Goal: Information Seeking & Learning: Learn about a topic

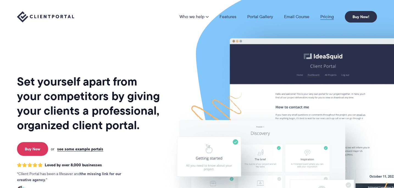
click at [328, 16] on link "Pricing" at bounding box center [326, 17] width 13 height 4
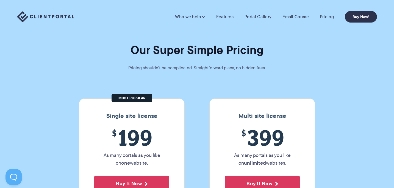
click at [226, 18] on link "Features" at bounding box center [224, 16] width 17 height 5
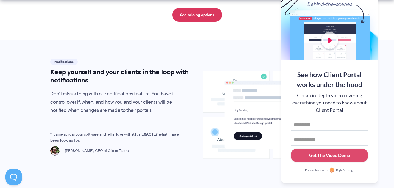
scroll to position [368, 0]
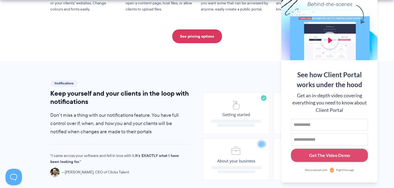
scroll to position [344, 0]
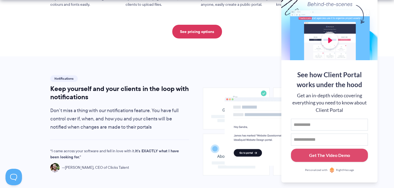
click at [372, 4] on div at bounding box center [329, 24] width 96 height 71
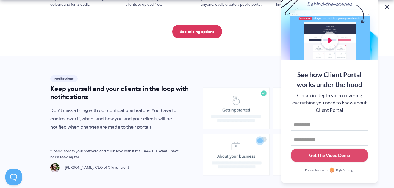
click at [386, 7] on button at bounding box center [386, 7] width 7 height 7
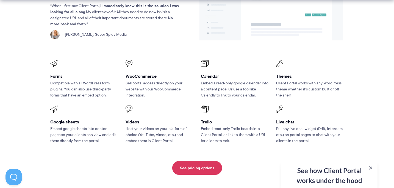
scroll to position [728, 0]
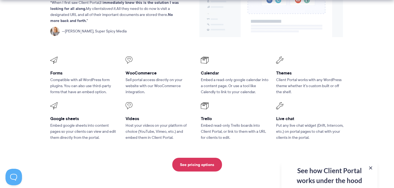
click at [56, 57] on span at bounding box center [84, 60] width 68 height 7
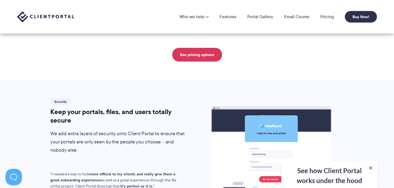
scroll to position [835, 0]
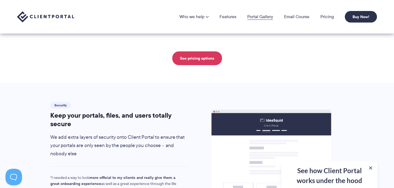
click at [257, 17] on link "Portal Gallery" at bounding box center [260, 17] width 26 height 4
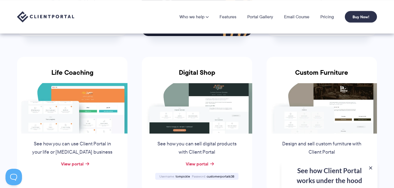
scroll to position [378, 0]
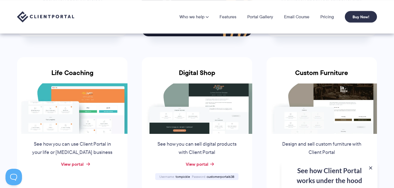
click at [78, 161] on link "View portal" at bounding box center [72, 164] width 23 height 7
click at [230, 19] on link "Features" at bounding box center [227, 17] width 17 height 4
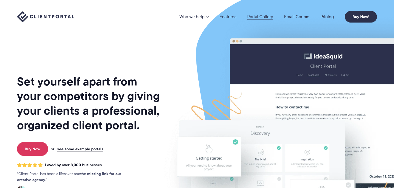
click at [259, 16] on link "Portal Gallery" at bounding box center [260, 17] width 26 height 4
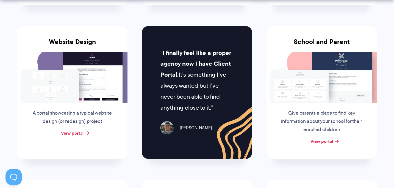
scroll to position [262, 0]
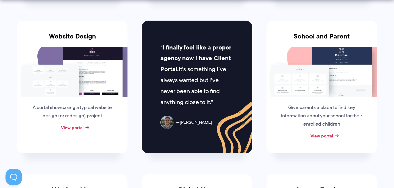
click at [84, 126] on div "View portal" at bounding box center [72, 128] width 110 height 8
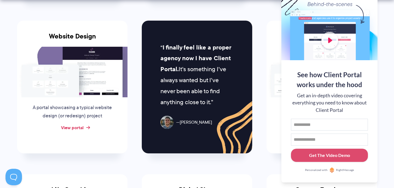
click at [78, 125] on link "View portal" at bounding box center [72, 127] width 23 height 7
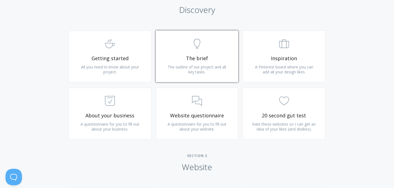
scroll to position [336, 0]
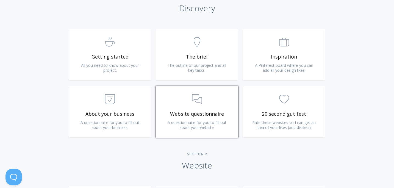
click at [212, 114] on span "Website questionnaire" at bounding box center [197, 114] width 66 height 6
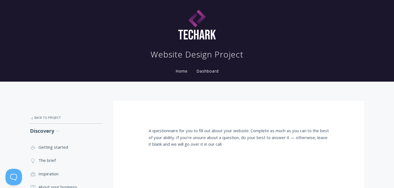
click at [206, 72] on link "Dashboard" at bounding box center [207, 70] width 24 height 5
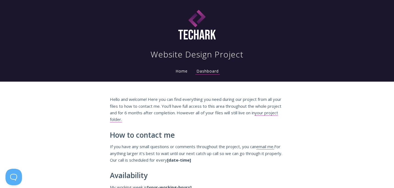
click at [181, 71] on link "Home" at bounding box center [181, 70] width 14 height 5
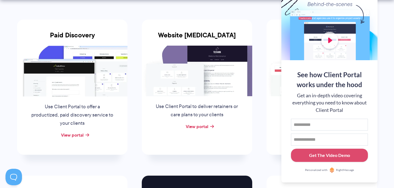
scroll to position [108, 0]
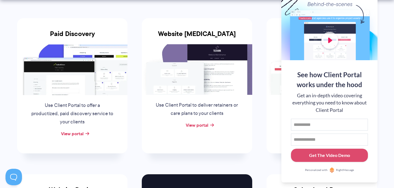
click at [369, 14] on div at bounding box center [329, 24] width 96 height 71
click at [386, 6] on button at bounding box center [386, 7] width 7 height 7
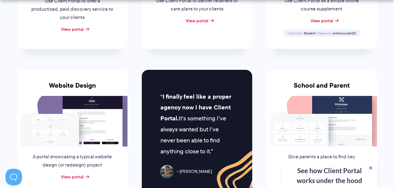
scroll to position [214, 0]
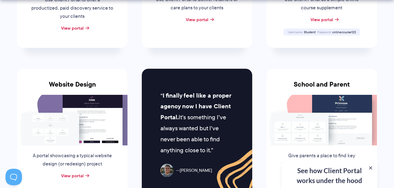
click at [337, 117] on img at bounding box center [321, 120] width 110 height 50
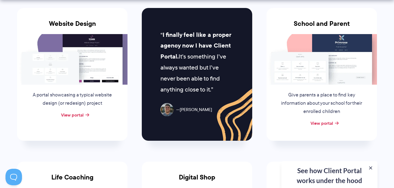
scroll to position [280, 0]
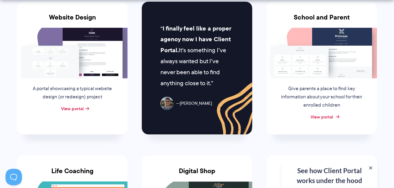
click at [327, 116] on link "View portal" at bounding box center [321, 116] width 23 height 7
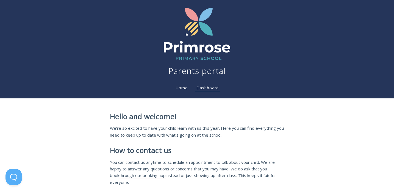
click at [182, 86] on link "Home" at bounding box center [181, 87] width 14 height 5
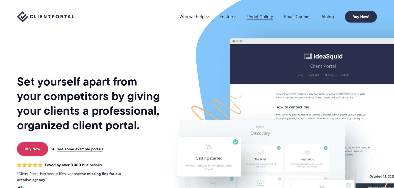
click at [257, 16] on link "Portal Gallery" at bounding box center [260, 17] width 26 height 4
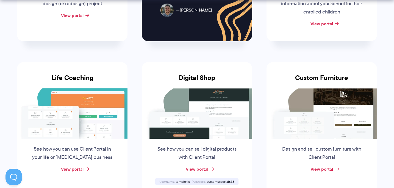
click at [323, 168] on link "View portal" at bounding box center [321, 168] width 23 height 7
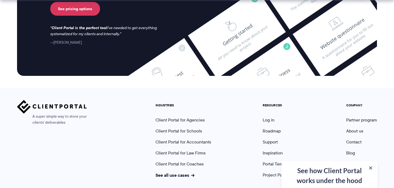
scroll to position [1507, 0]
